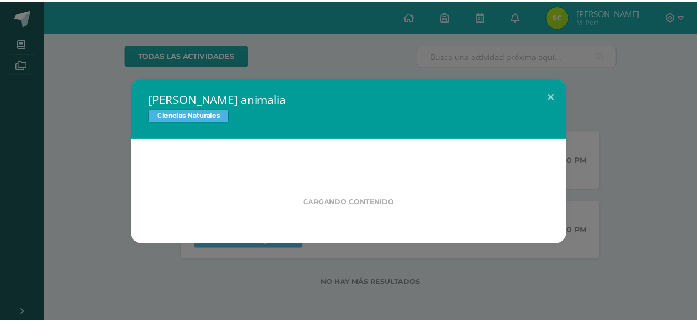
scroll to position [87, 0]
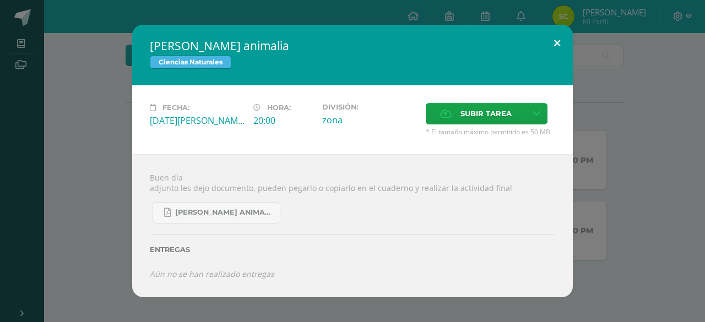
click at [560, 42] on button at bounding box center [557, 43] width 31 height 37
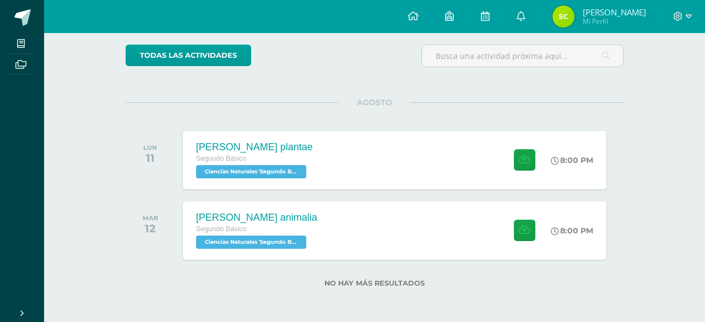
click at [488, 151] on div "Fecha: Martes 12 de Agosto Hora: 20:00 División: zona" at bounding box center [352, 124] width 397 height 62
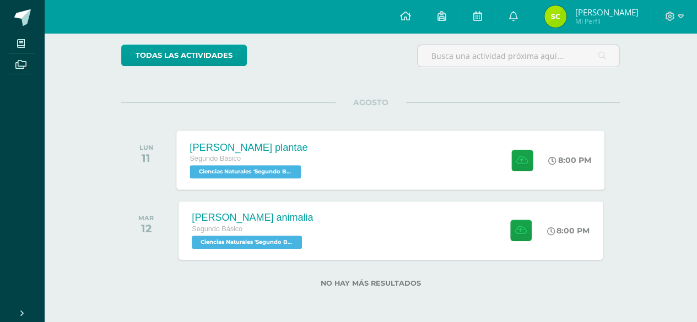
click at [489, 152] on div "Reino plantae Segundo Básico Ciencias Naturales 'Segundo Básico B' 8:00 PM Rein…" at bounding box center [391, 160] width 428 height 59
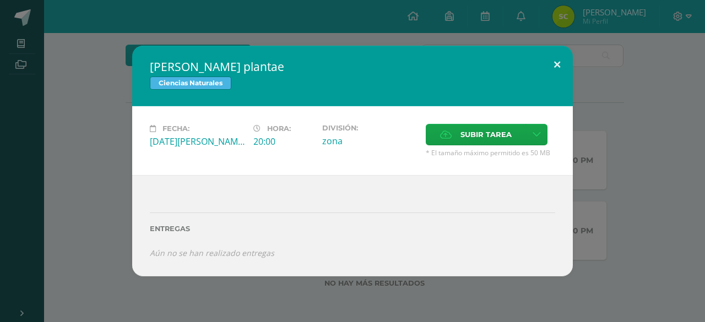
click at [550, 64] on button at bounding box center [557, 64] width 31 height 37
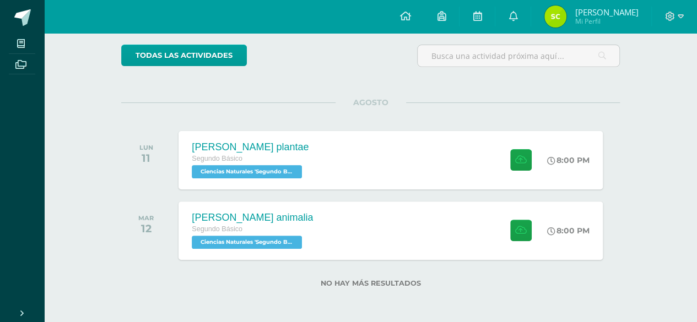
click at [401, 218] on div "Reino animalia Segundo Básico Ciencias Naturales 'Segundo Básico B' 8:00 PM Rei…" at bounding box center [391, 231] width 424 height 58
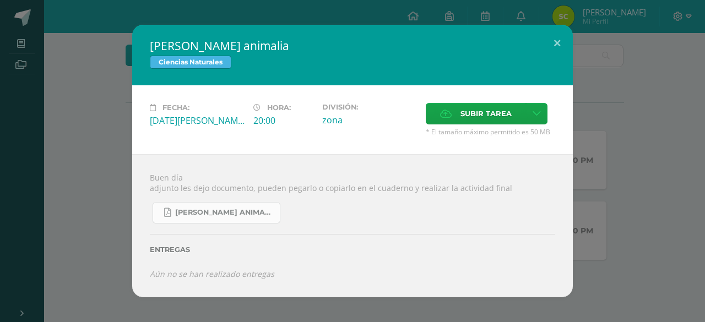
click at [202, 209] on span "Reino animalia.pdf" at bounding box center [224, 212] width 99 height 9
click at [570, 41] on button at bounding box center [557, 43] width 31 height 37
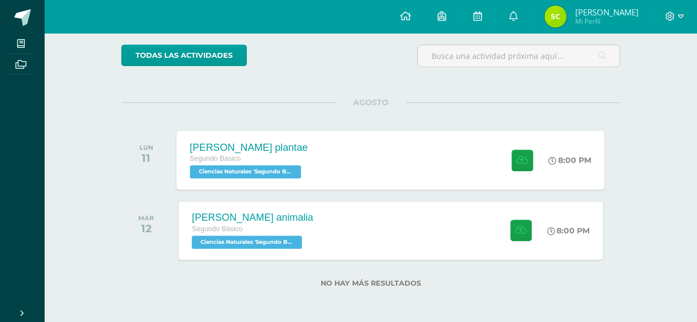
click at [234, 137] on div "Reino plantae Segundo Básico Ciencias Naturales 'Segundo Básico B'" at bounding box center [249, 160] width 144 height 59
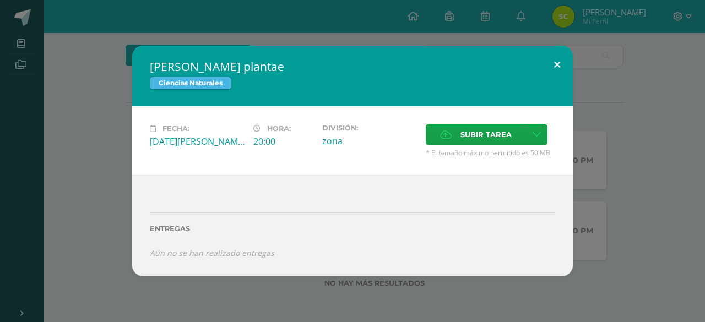
click at [543, 69] on button at bounding box center [557, 64] width 31 height 37
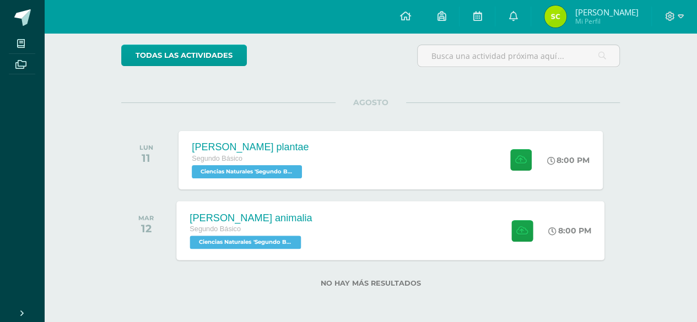
click at [441, 219] on div "Reino animalia Segundo Básico Ciencias Naturales 'Segundo Básico B' 8:00 PM Rei…" at bounding box center [391, 230] width 428 height 59
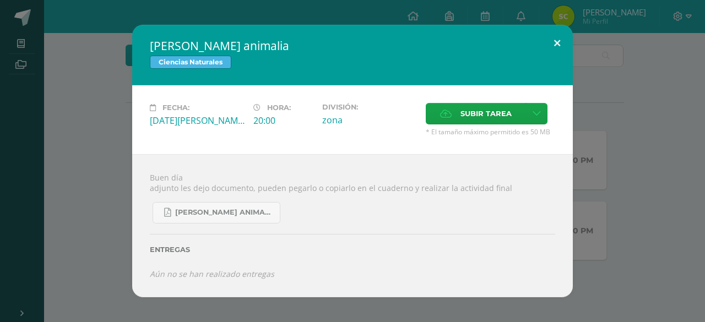
click at [561, 37] on button at bounding box center [557, 43] width 31 height 37
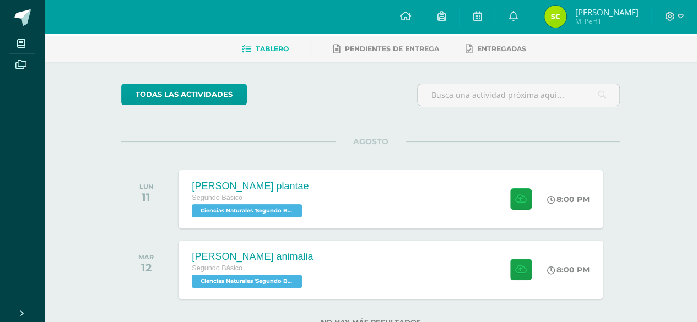
scroll to position [0, 0]
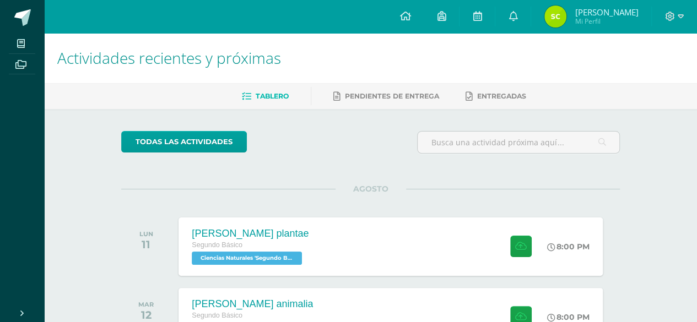
click at [345, 165] on div "todas las Actividades No tienes actividades Échale un vistazo a los demás perío…" at bounding box center [370, 259] width 543 height 300
